Goal: Find specific page/section: Find specific page/section

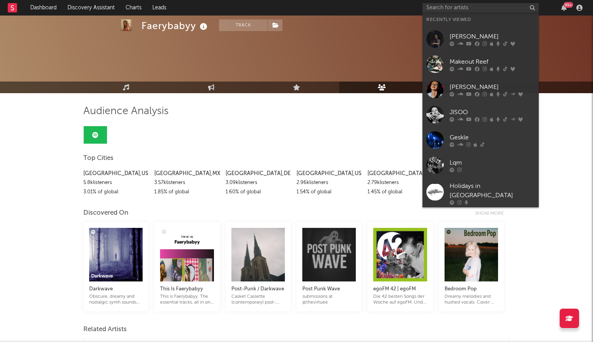
scroll to position [273, 0]
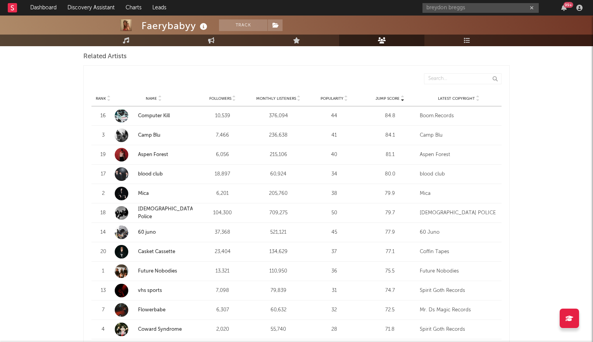
click at [456, 10] on input "breydon breggs" at bounding box center [481, 8] width 116 height 10
type input "breydon [PERSON_NAME]"
